Goal: Task Accomplishment & Management: Manage account settings

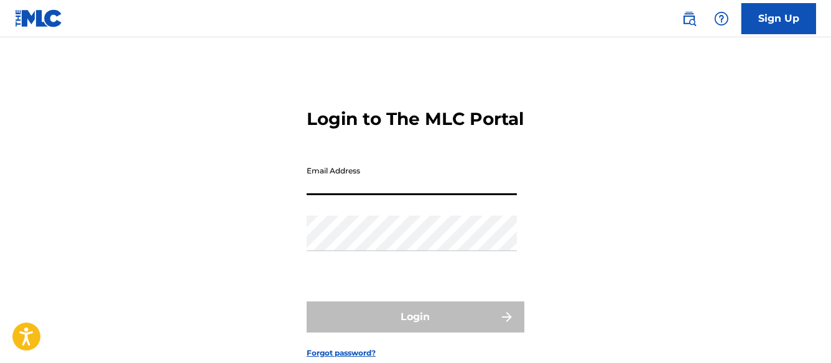
type input "[EMAIL_ADDRESS][DOMAIN_NAME]"
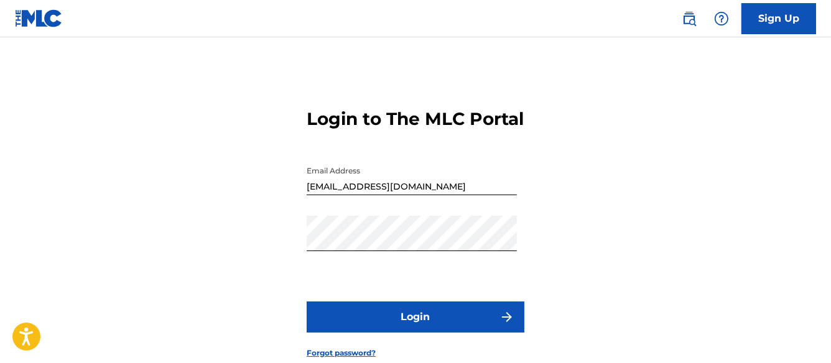
click at [431, 333] on button "Login" at bounding box center [416, 317] width 218 height 31
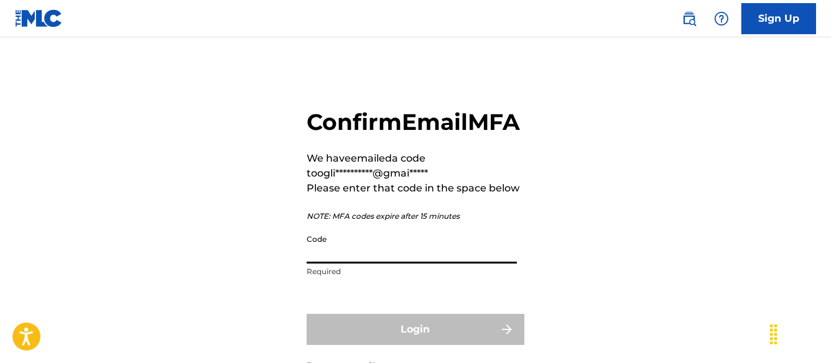
paste input "878011"
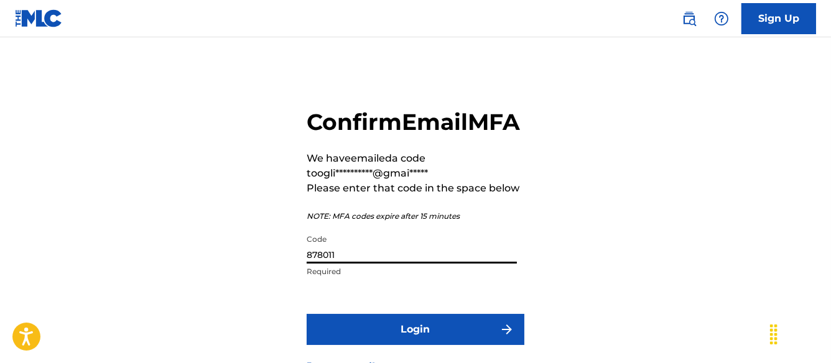
scroll to position [116, 0]
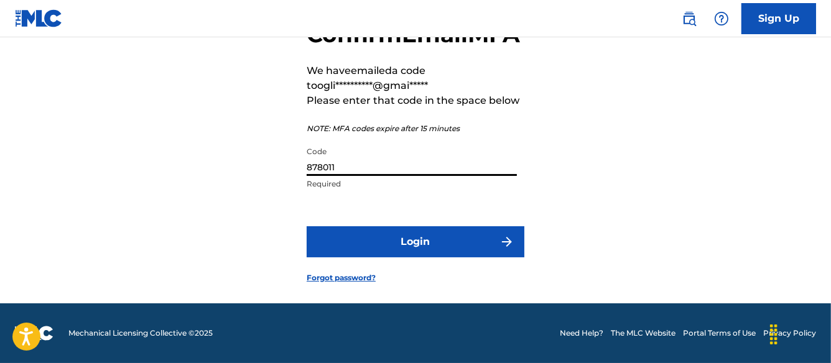
type input "878011"
click at [437, 254] on button "Login" at bounding box center [416, 242] width 218 height 31
